Goal: Navigation & Orientation: Find specific page/section

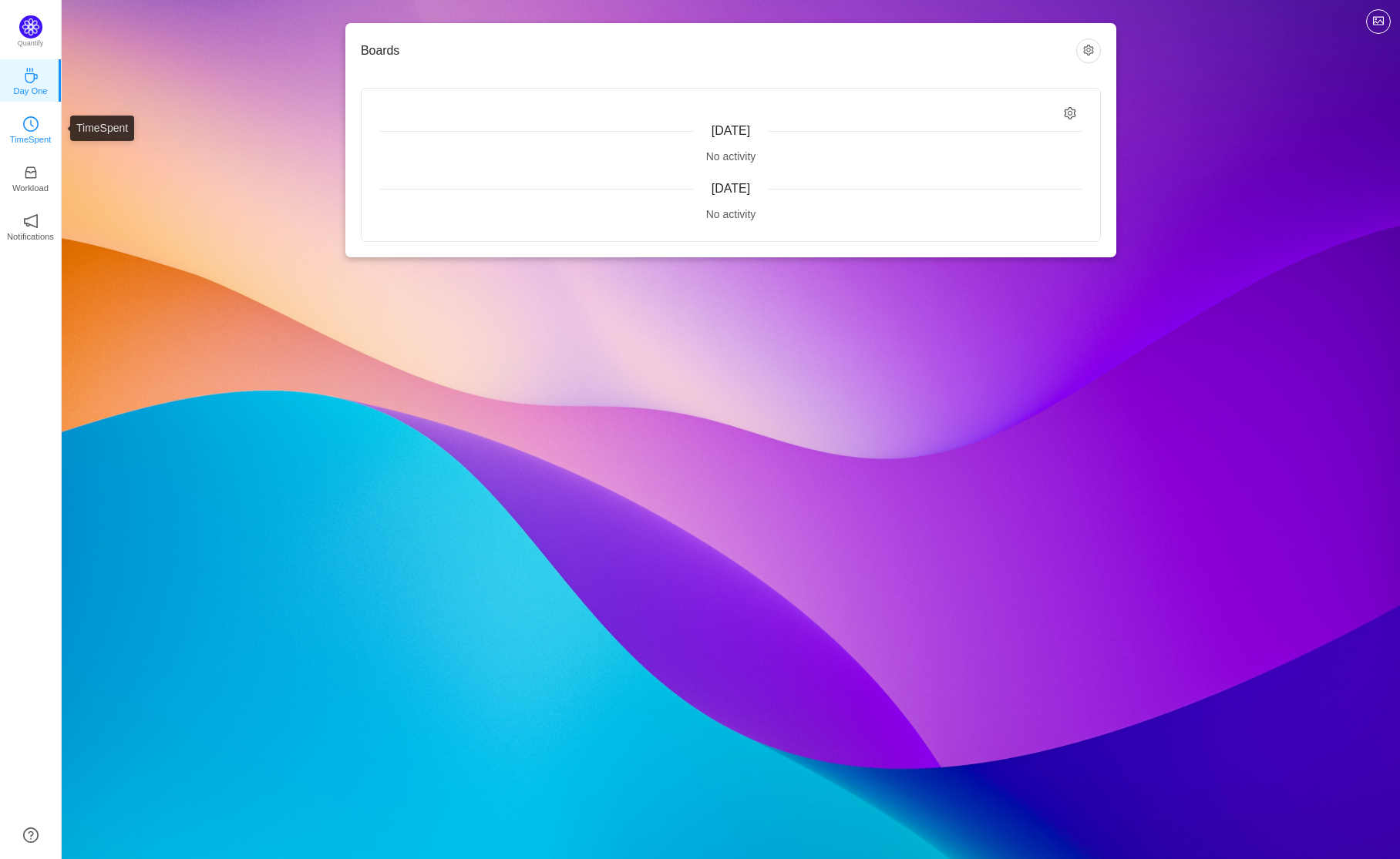
click at [39, 136] on link "TimeSpent" at bounding box center [31, 128] width 15 height 15
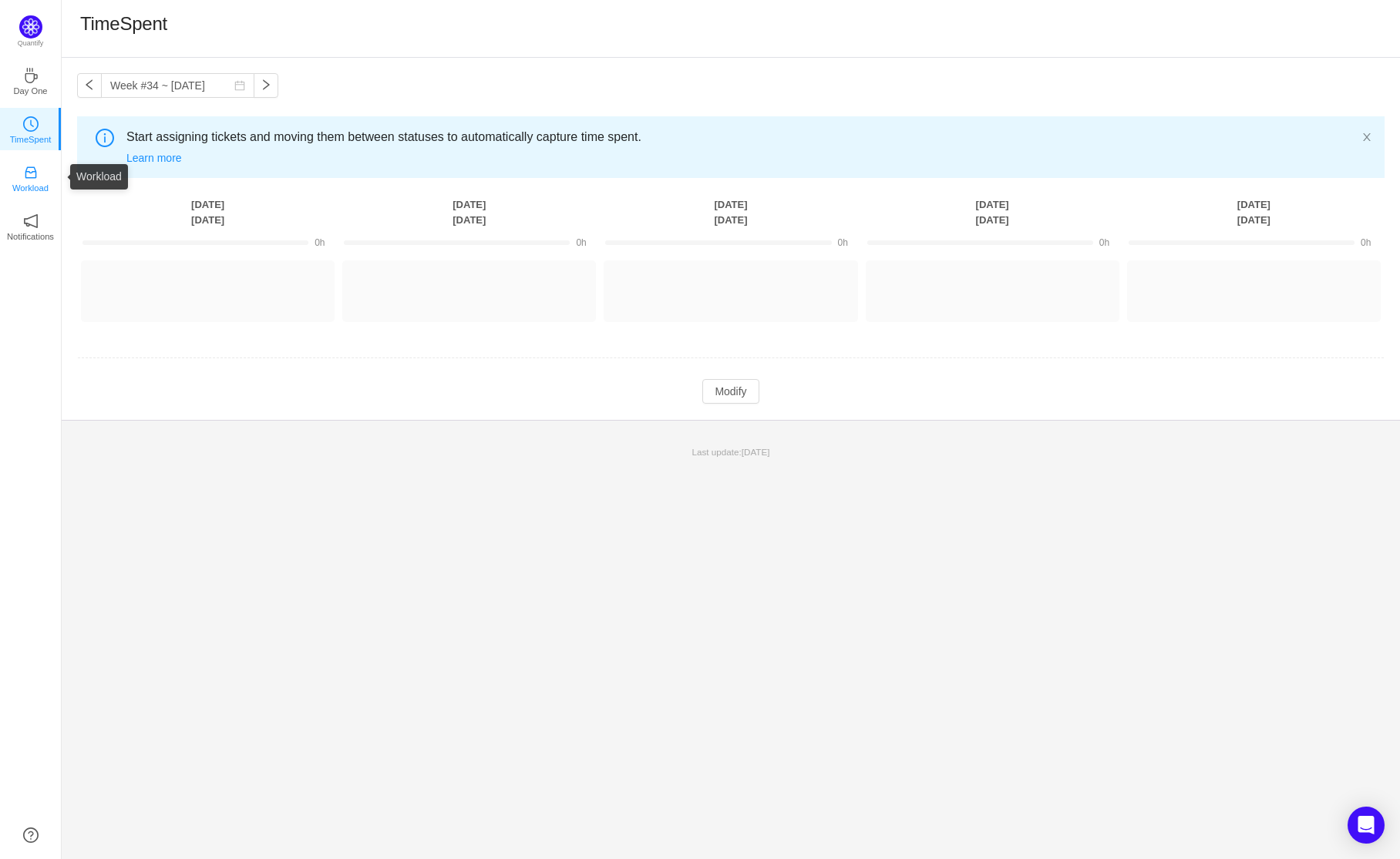
click at [40, 185] on p "Workload" at bounding box center [30, 187] width 36 height 14
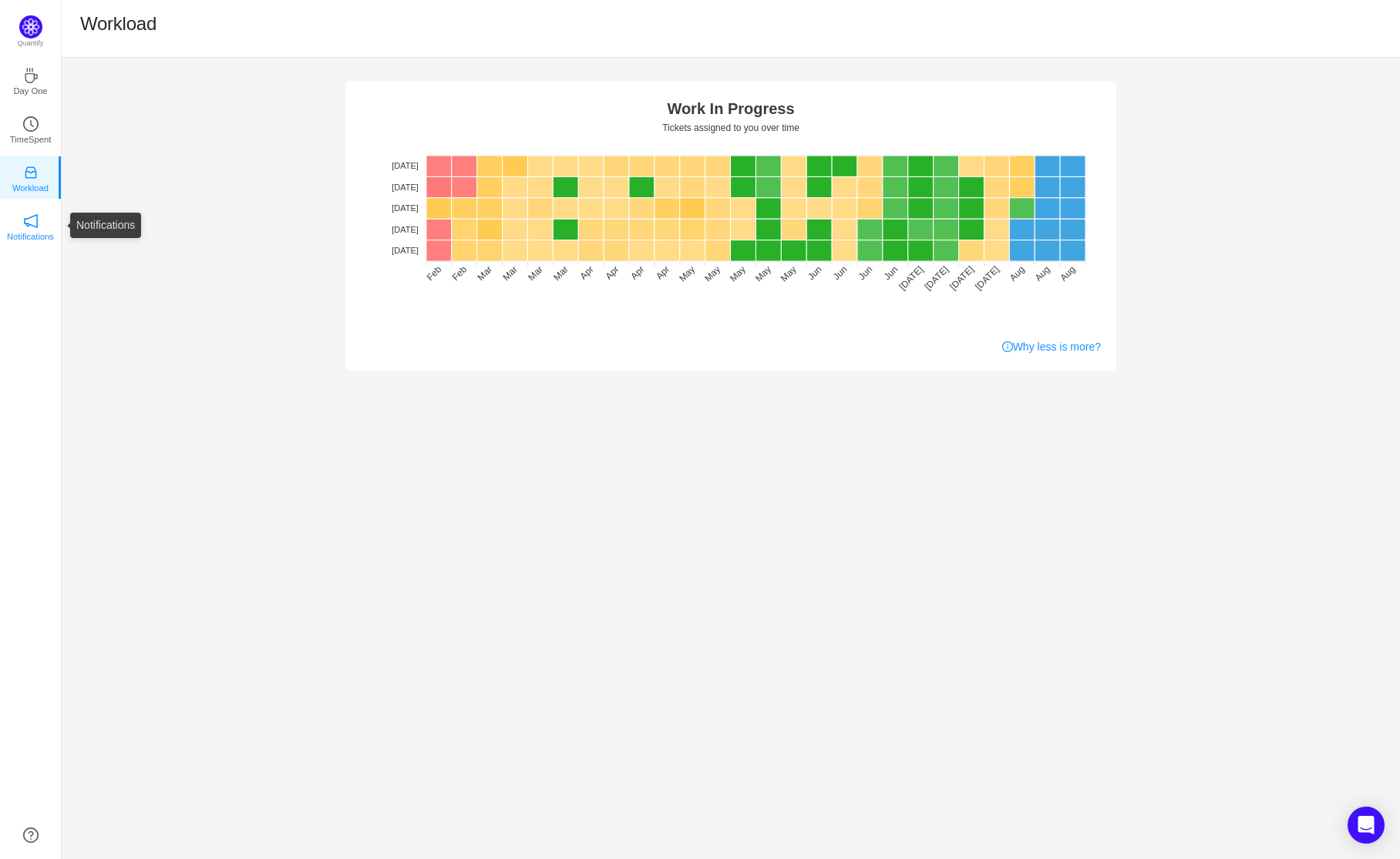
click at [30, 237] on p "Notifications" at bounding box center [31, 236] width 47 height 14
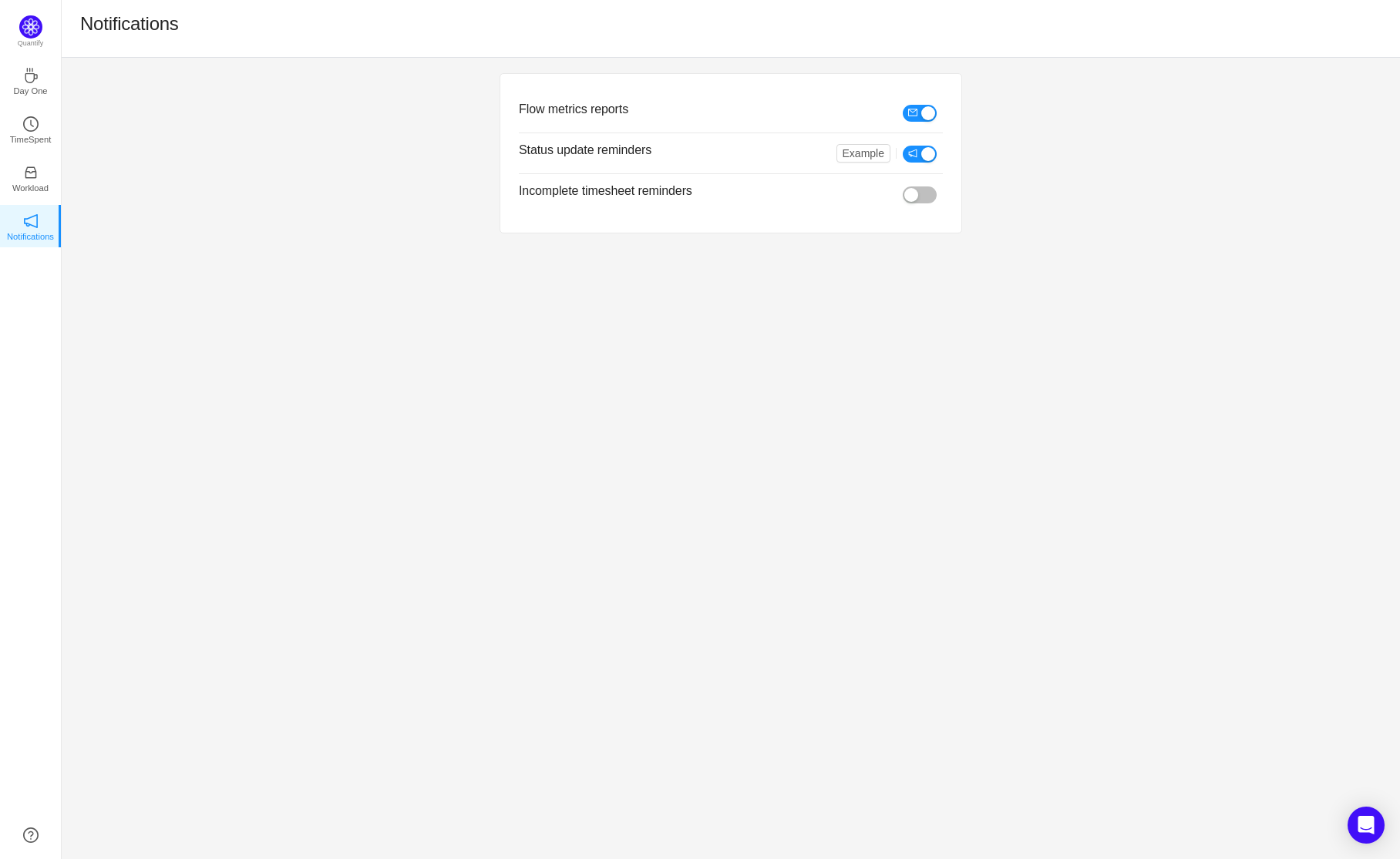
click at [1040, 400] on div "Flow metrics reports Status update reminders Example Incomplete timesheet remin…" at bounding box center [730, 458] width 1338 height 801
click at [199, 228] on div "Flow metrics reports Status update reminders Example Incomplete timesheet remin…" at bounding box center [730, 153] width 1338 height 191
click at [196, 117] on div "Flow metrics reports Status update reminders Example Incomplete timesheet remin…" at bounding box center [730, 153] width 1338 height 191
click at [190, 165] on div "Flow metrics reports Status update reminders Example Incomplete timesheet remin…" at bounding box center [730, 153] width 1338 height 191
click at [921, 425] on div "Flow metrics reports Status update reminders Example Incomplete timesheet remin…" at bounding box center [730, 458] width 1338 height 801
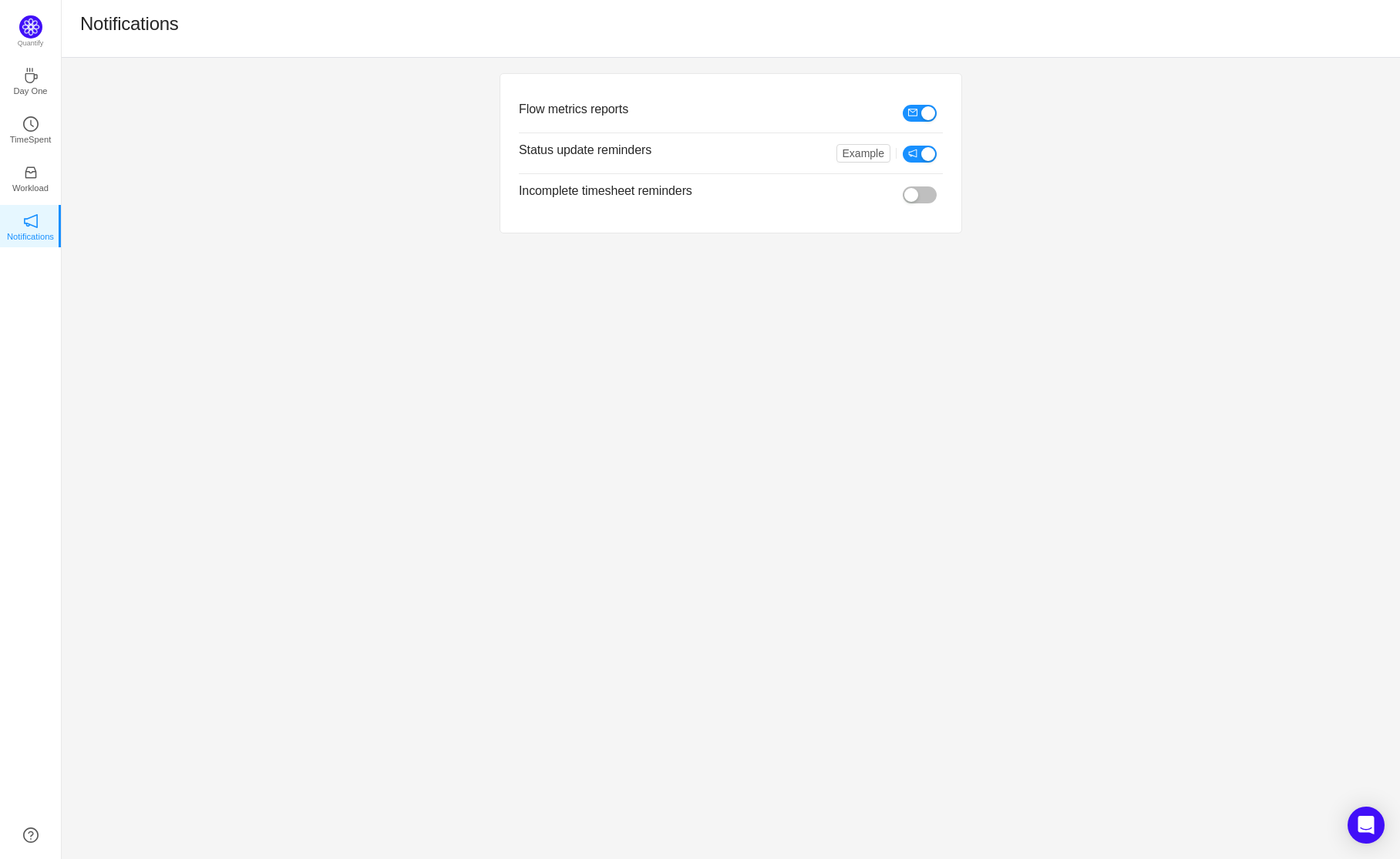
click at [356, 511] on div "Flow metrics reports Status update reminders Example Incomplete timesheet remin…" at bounding box center [730, 458] width 1338 height 801
